Goal: Information Seeking & Learning: Learn about a topic

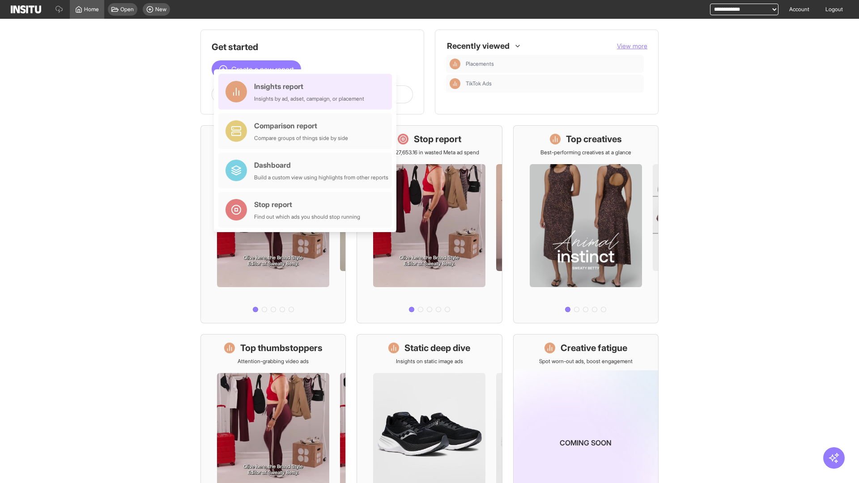
click at [307, 92] on div "Insights report Insights by ad, adset, campaign, or placement" at bounding box center [309, 91] width 110 height 21
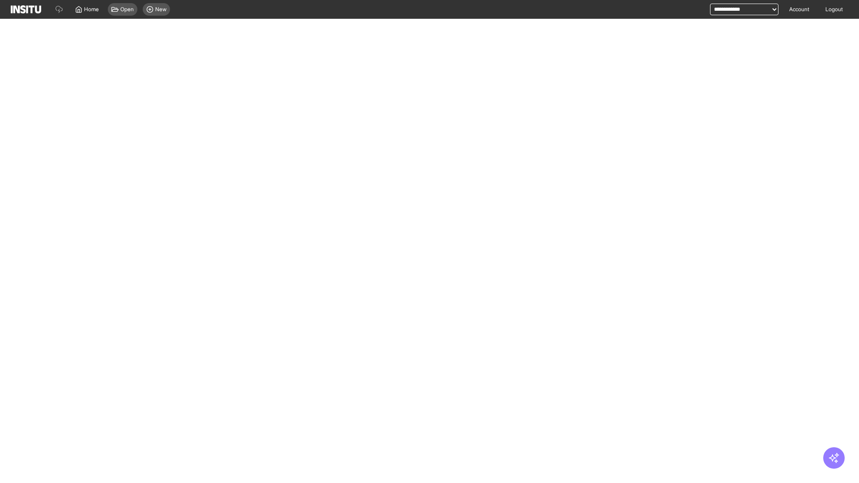
select select "**"
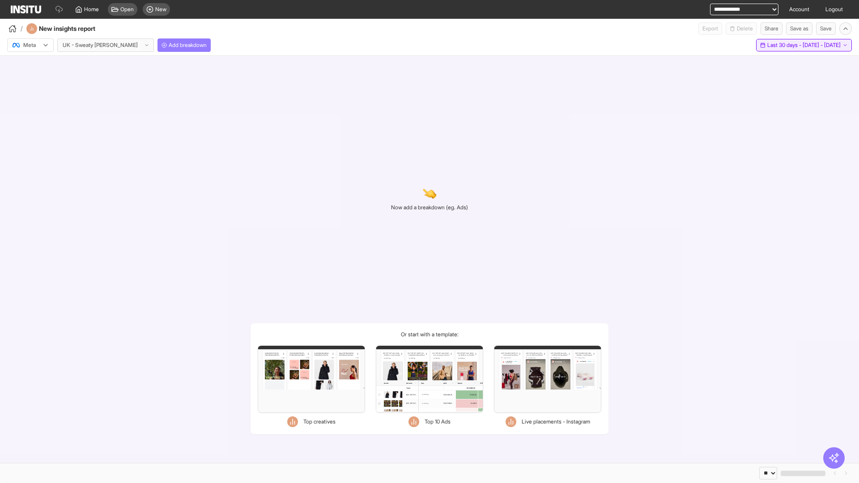
click at [786, 45] on span "Last 30 days - [DATE] - [DATE]" at bounding box center [804, 45] width 73 height 7
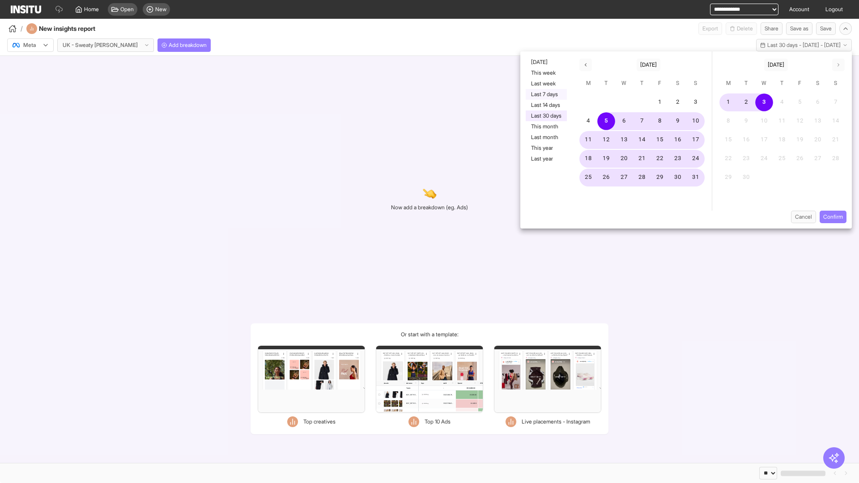
click at [546, 94] on button "Last 7 days" at bounding box center [546, 94] width 41 height 11
